Goal: Task Accomplishment & Management: Use online tool/utility

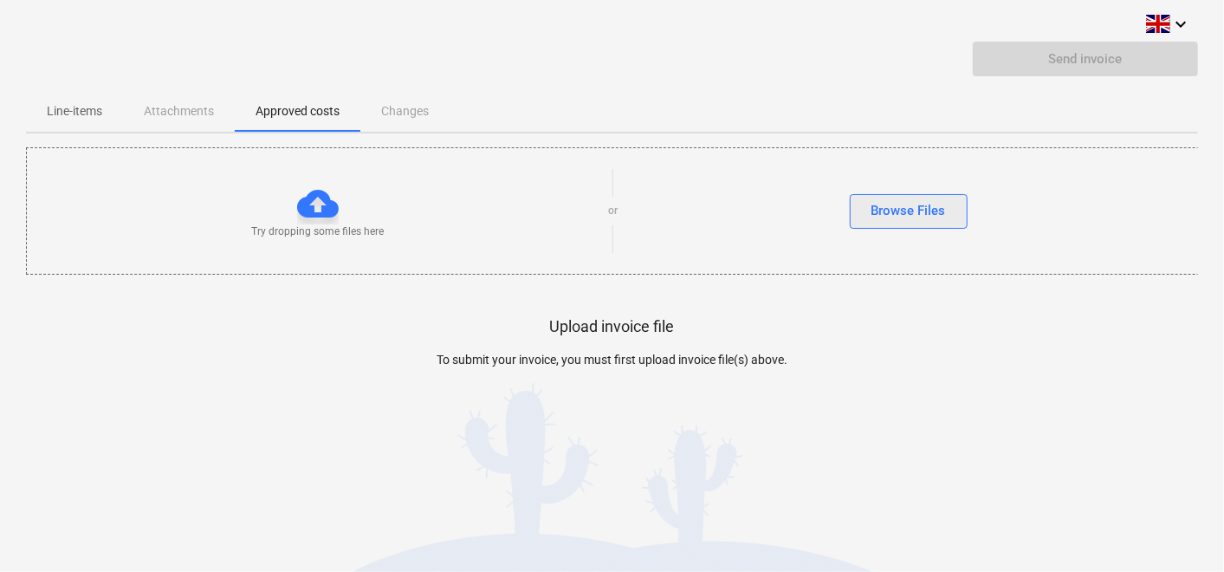
click at [901, 212] on div "Browse Files" at bounding box center [908, 210] width 74 height 23
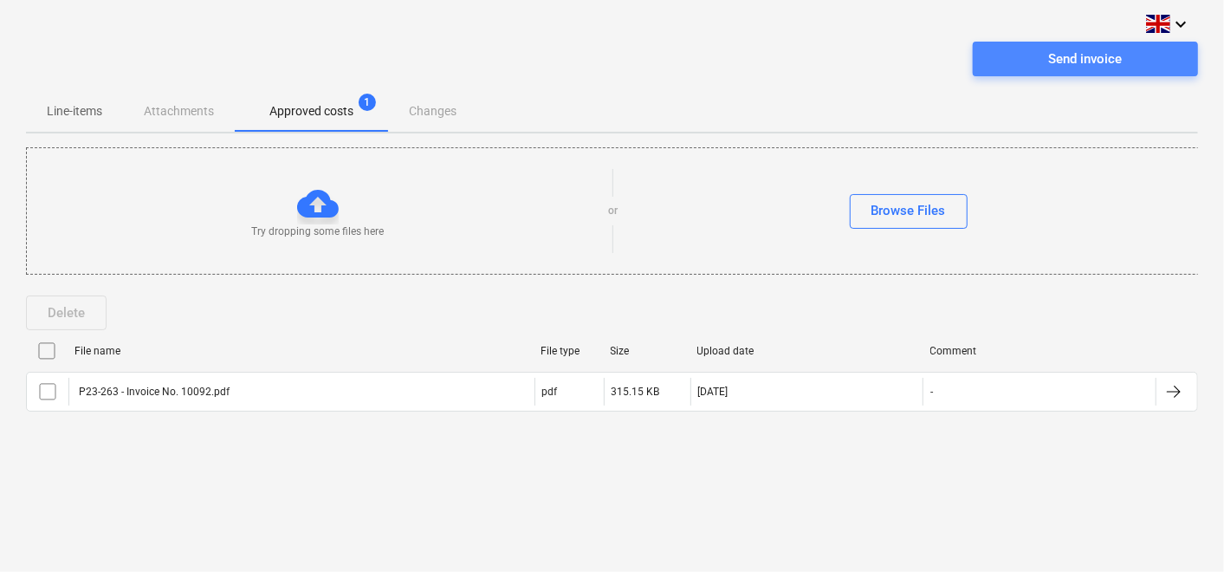
click at [1063, 48] on div "Send invoice" at bounding box center [1086, 59] width 74 height 23
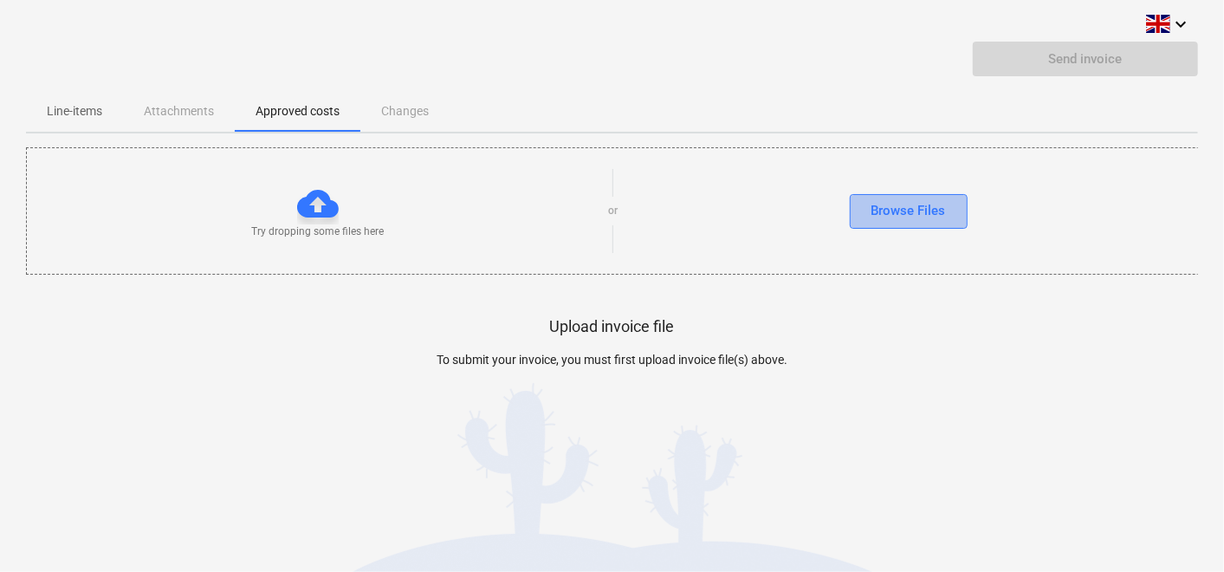
click at [883, 213] on div "Browse Files" at bounding box center [908, 210] width 74 height 23
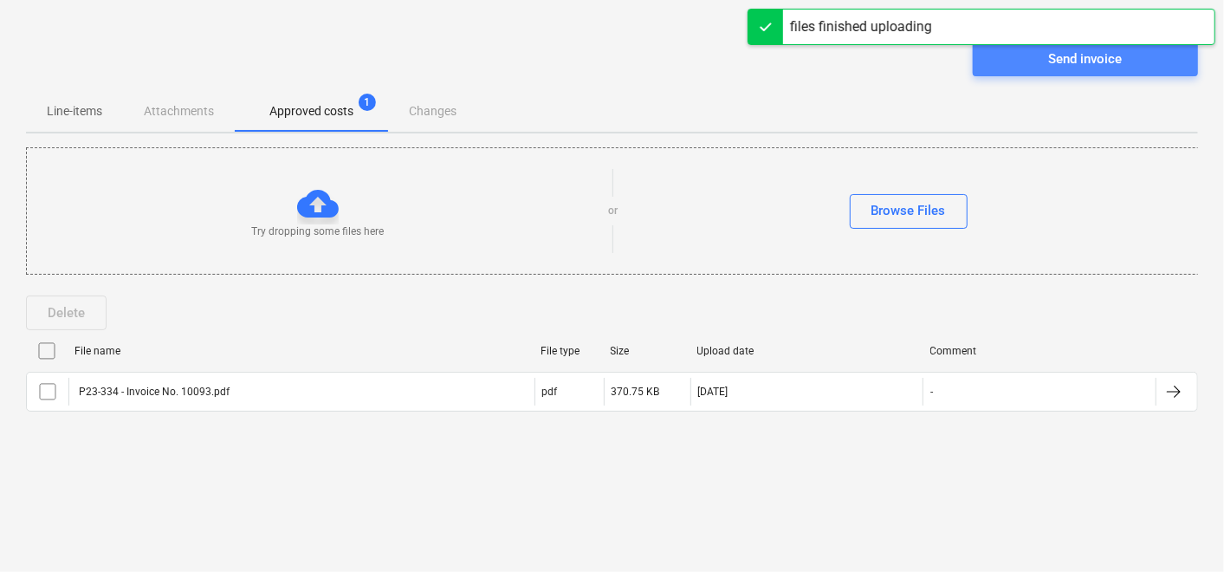
click at [1066, 63] on div "Send invoice" at bounding box center [1086, 59] width 74 height 23
